Goal: Entertainment & Leisure: Browse casually

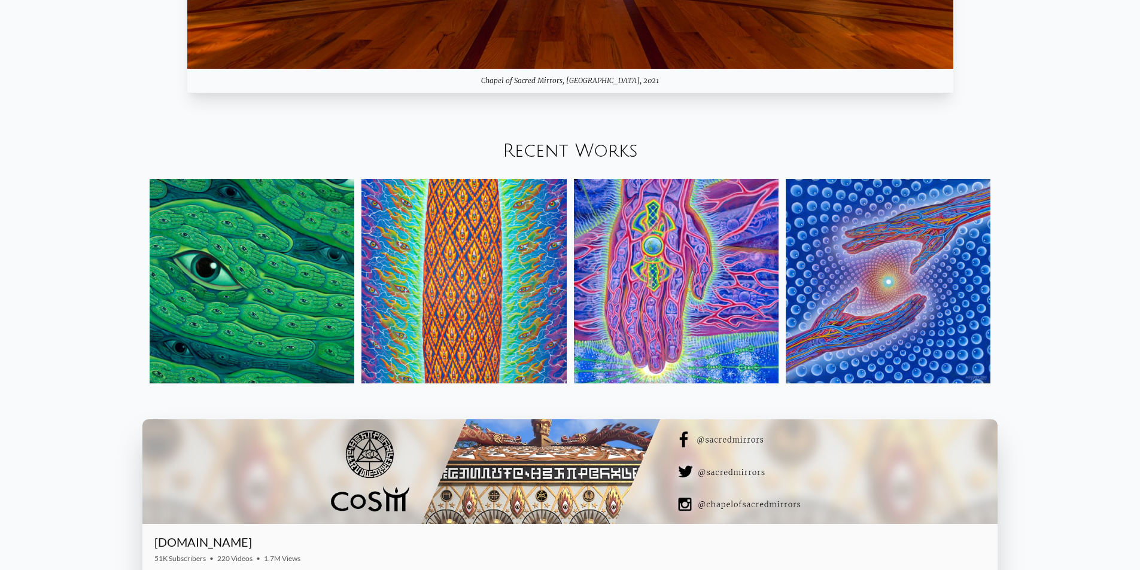
scroll to position [1615, 0]
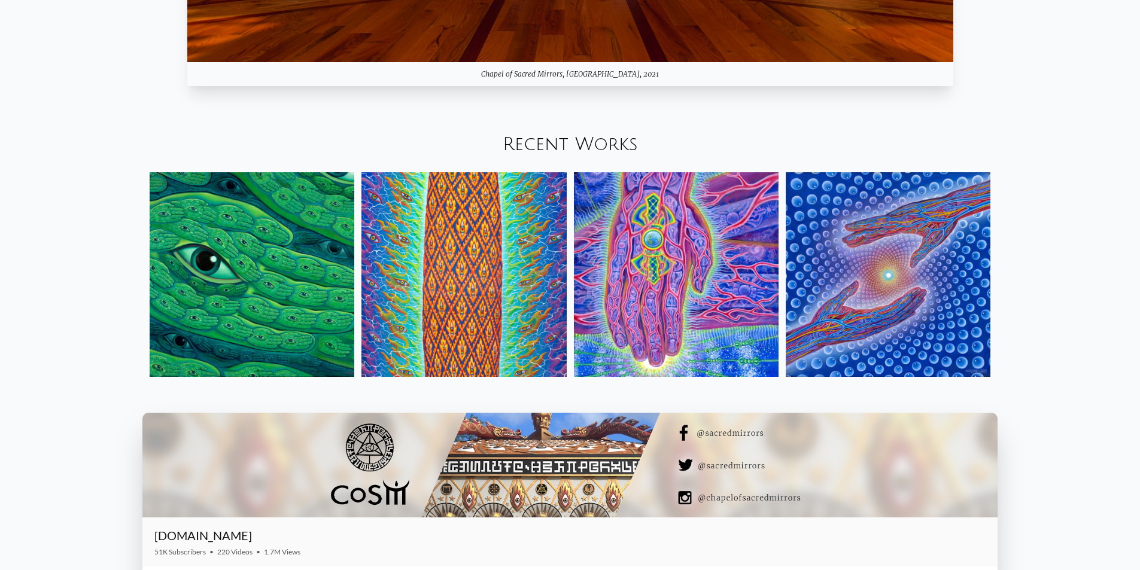
click at [569, 141] on link "Recent Works" at bounding box center [569, 145] width 135 height 20
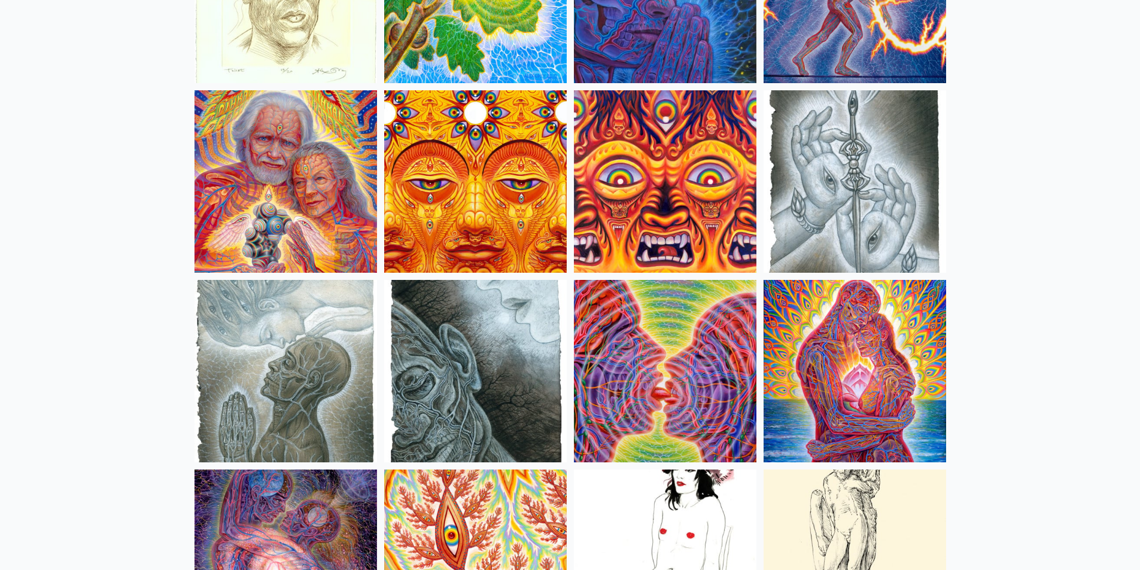
scroll to position [3649, 0]
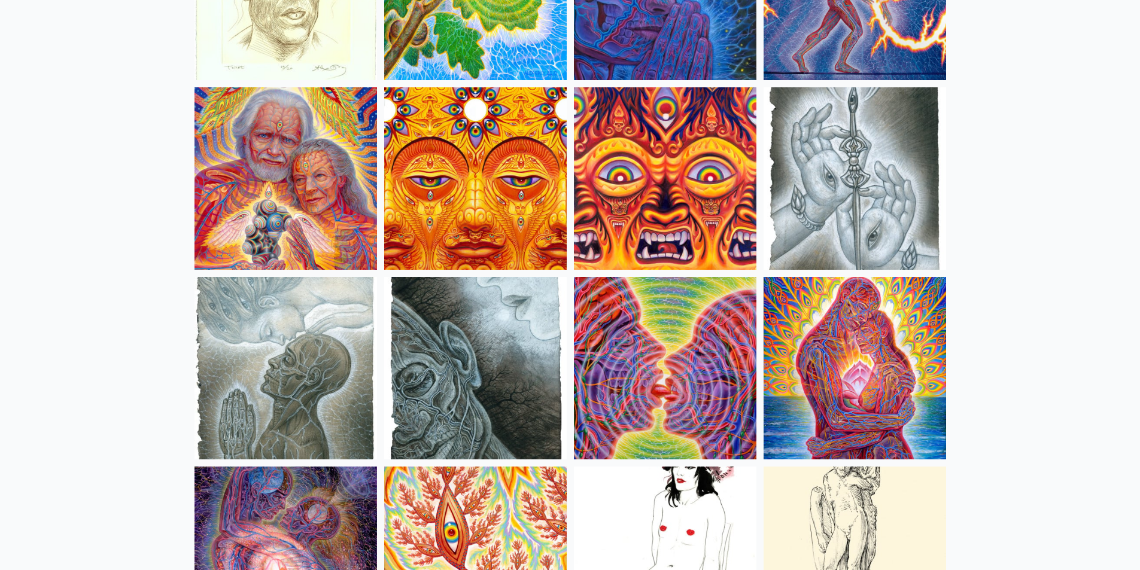
click at [495, 205] on img at bounding box center [475, 178] width 182 height 182
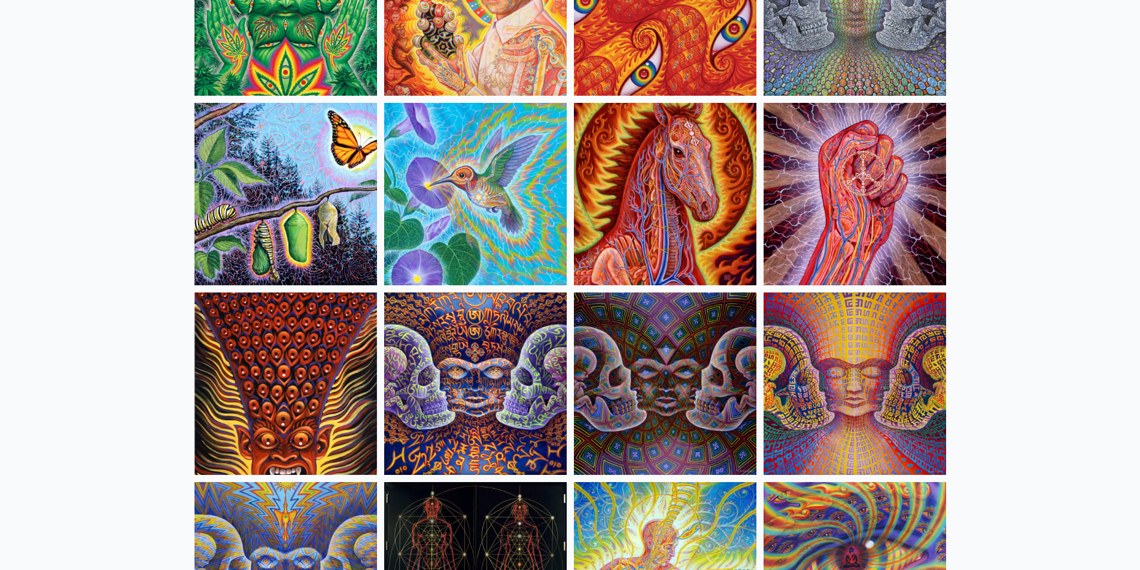
scroll to position [5922, 0]
